Goal: Navigation & Orientation: Find specific page/section

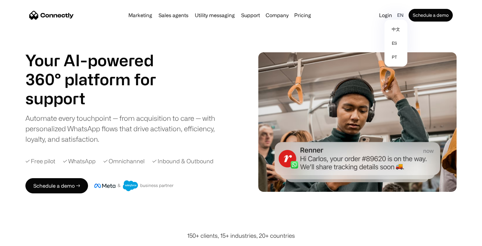
click at [399, 17] on div "en" at bounding box center [400, 15] width 6 height 9
click at [394, 57] on link "pt" at bounding box center [396, 57] width 18 height 14
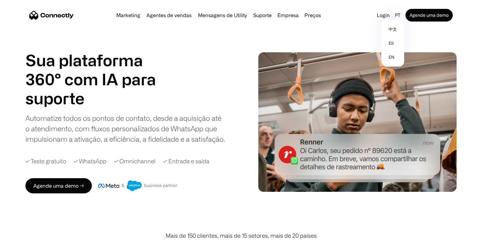
click at [313, 15] on link "Preços" at bounding box center [313, 15] width 22 height 5
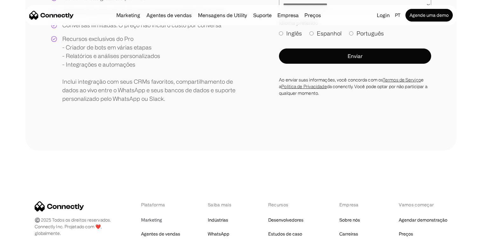
scroll to position [211, 0]
